Goal: Check status: Check status

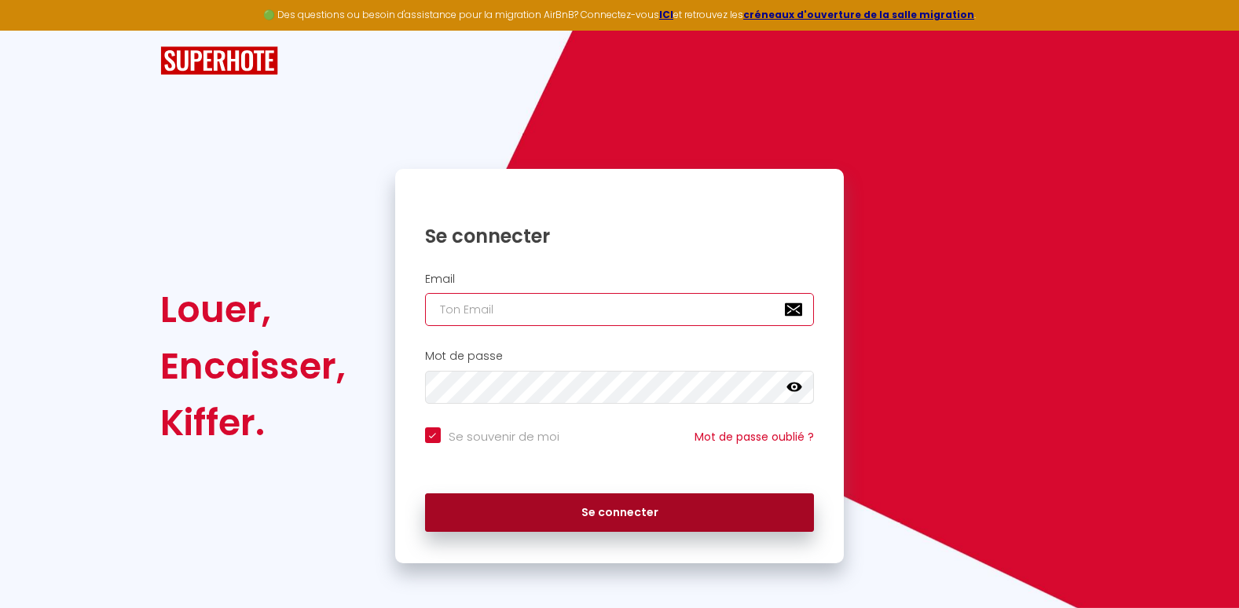
type input "[EMAIL_ADDRESS][DOMAIN_NAME]"
click at [519, 506] on button "Se connecter" at bounding box center [620, 512] width 390 height 39
checkbox input "true"
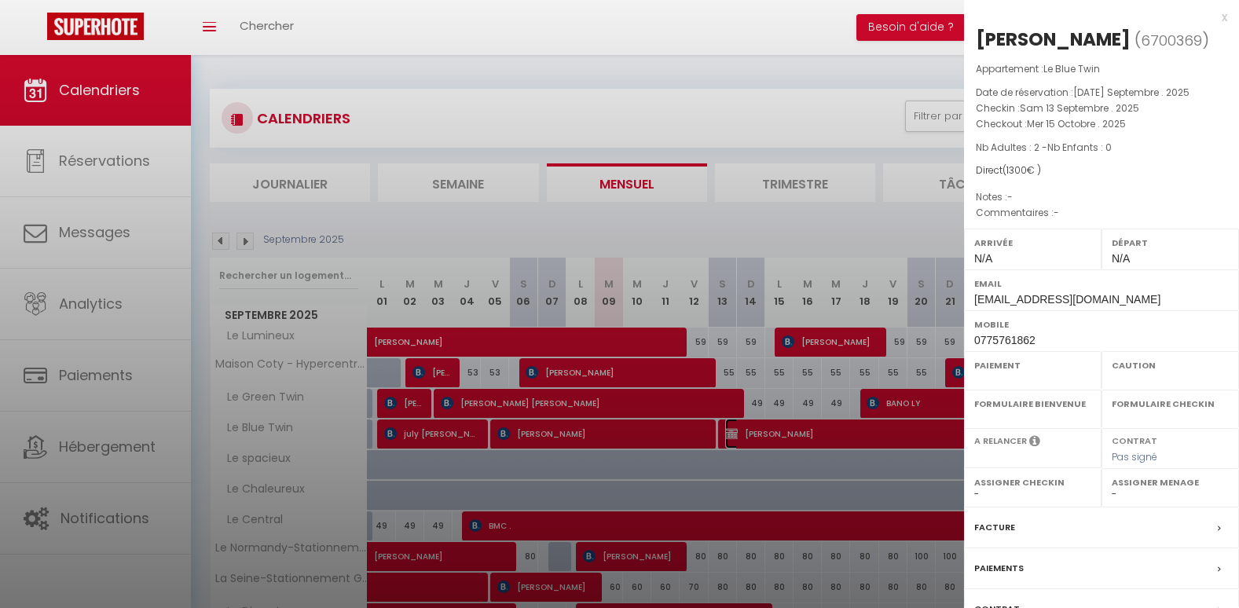
select select "OK"
select select "KO"
select select "0"
select select "1"
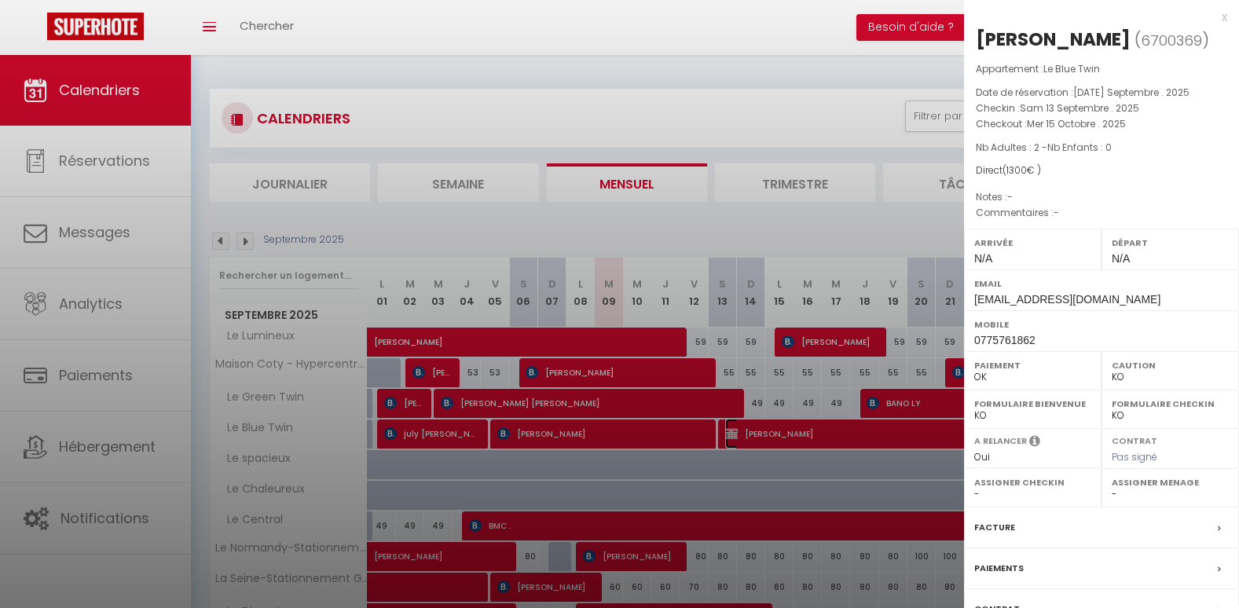
select select
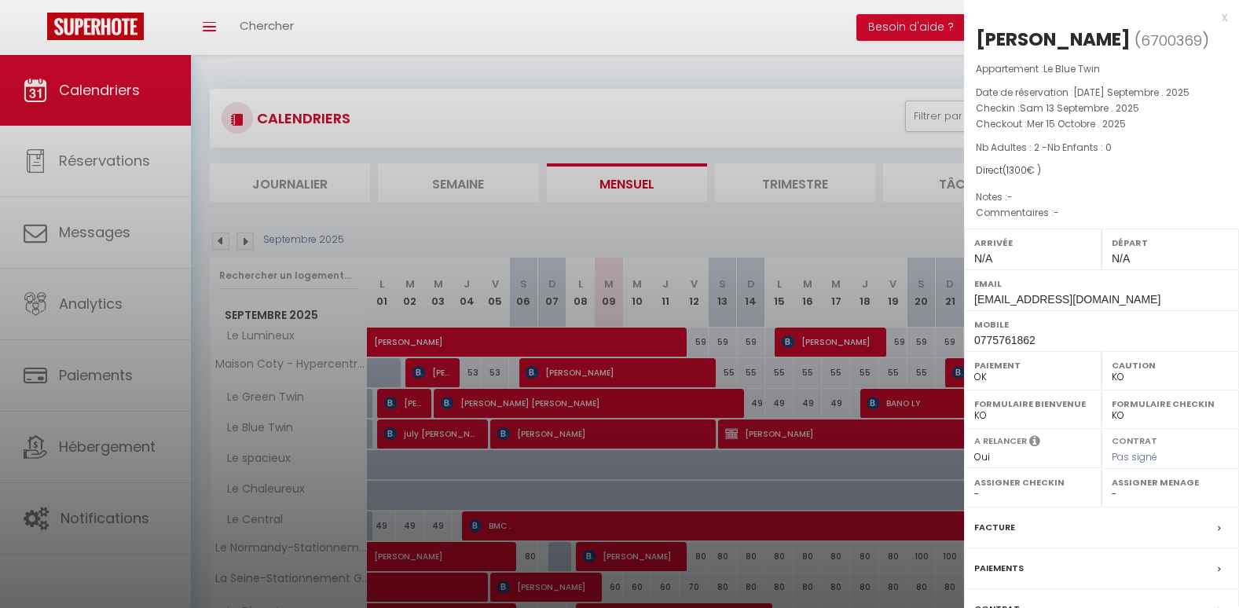
click at [930, 401] on div at bounding box center [619, 304] width 1239 height 608
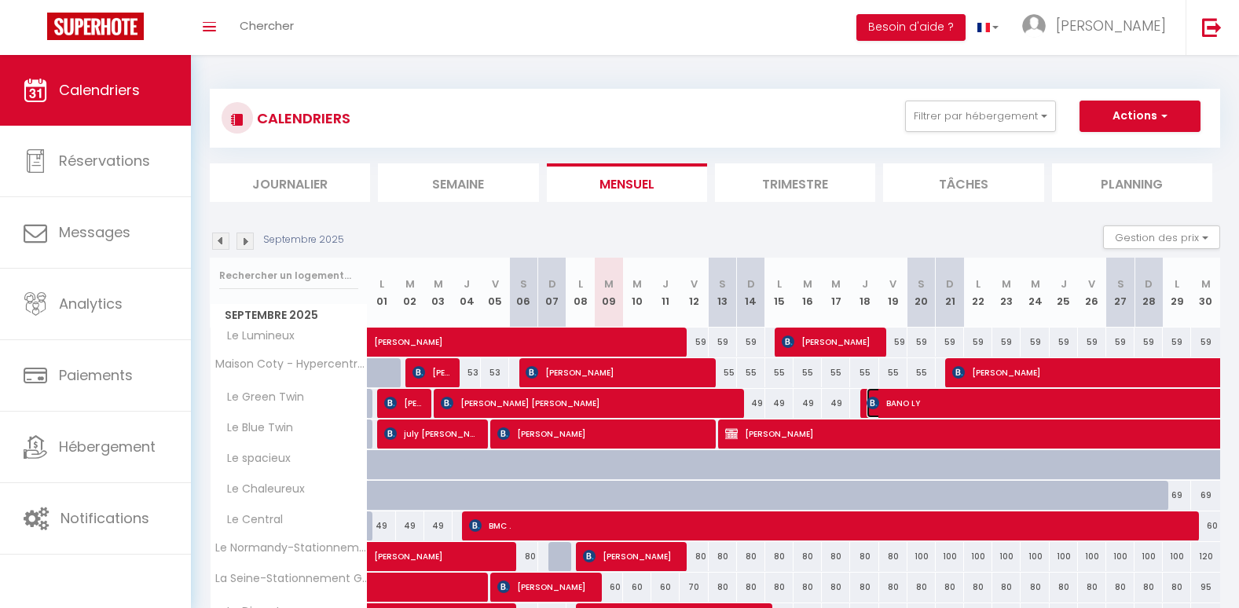
click at [930, 401] on span "BANO LY" at bounding box center [1102, 403] width 470 height 30
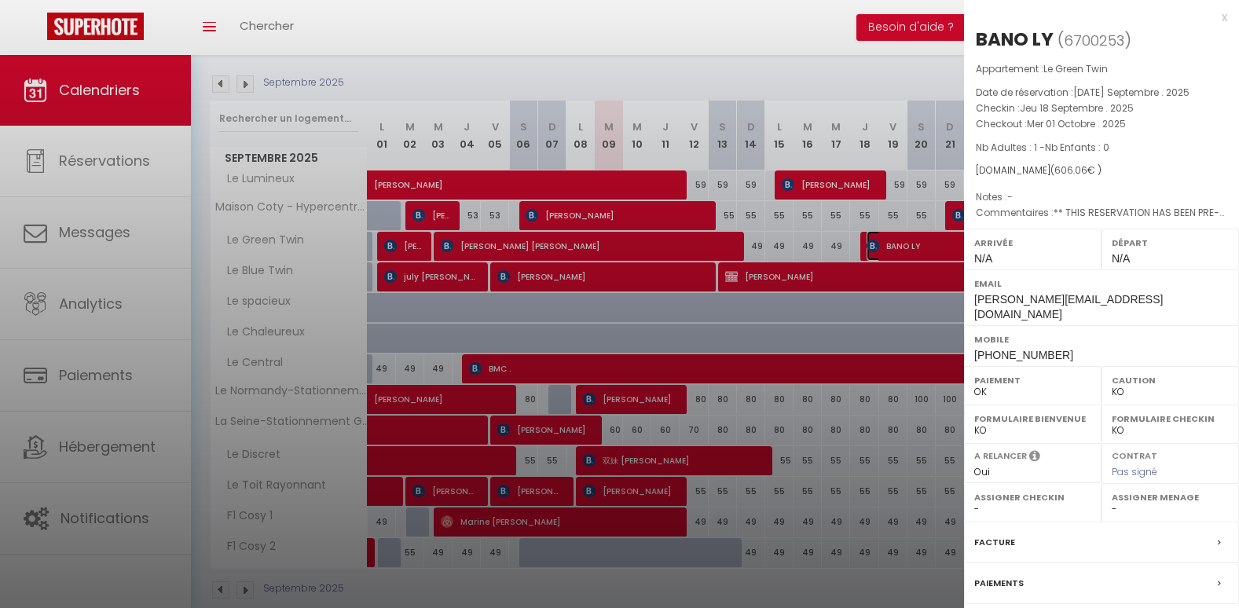
scroll to position [183, 0]
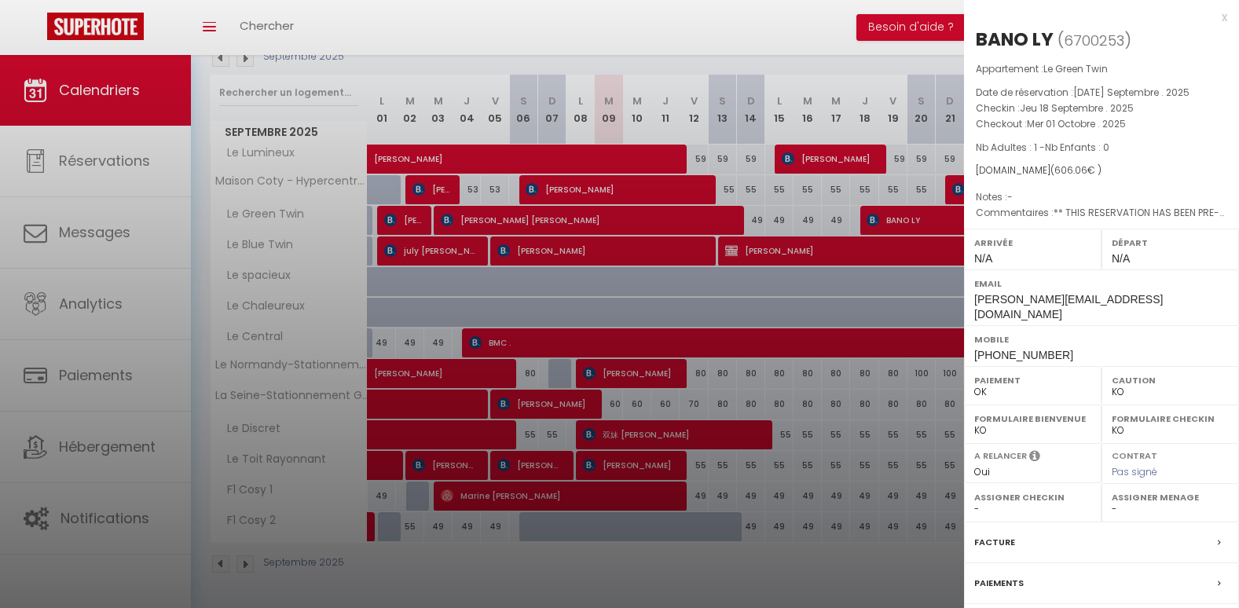
click at [242, 563] on div at bounding box center [619, 304] width 1239 height 608
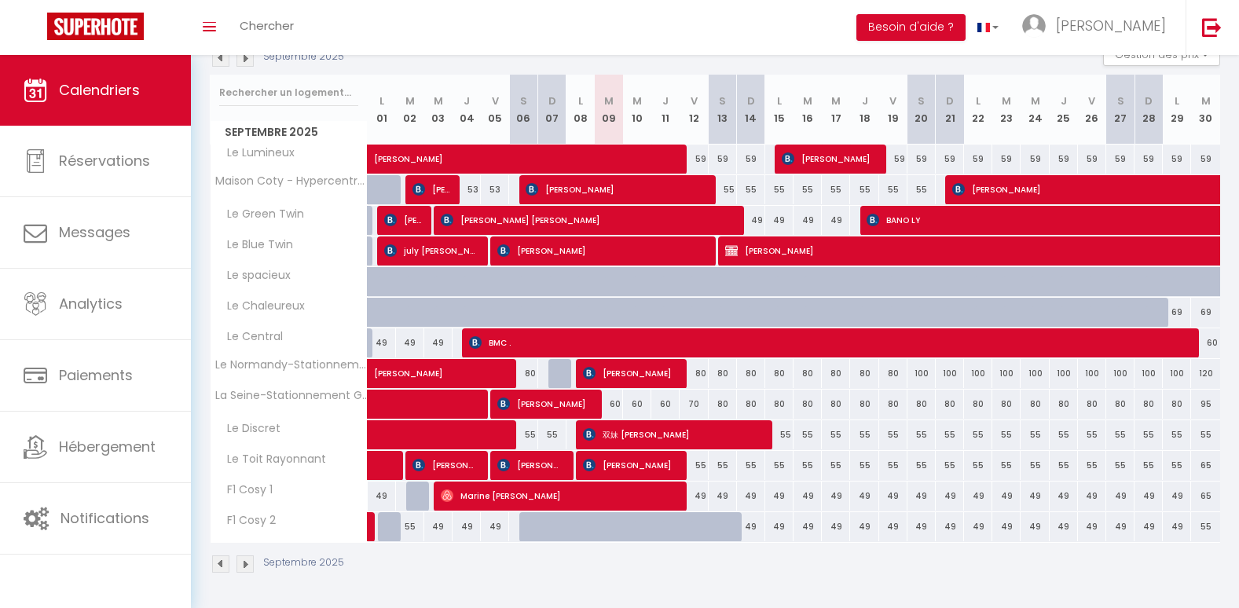
click at [242, 563] on img at bounding box center [244, 563] width 17 height 17
